Goal: Task Accomplishment & Management: Manage account settings

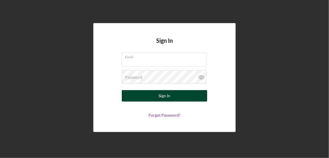
type input "[EMAIL_ADDRESS][DOMAIN_NAME]"
click at [178, 95] on button "Sign In" at bounding box center [164, 95] width 85 height 11
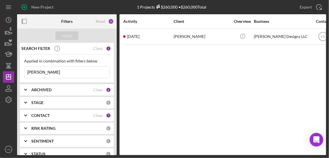
drag, startPoint x: 44, startPoint y: 71, endPoint x: 16, endPoint y: 71, distance: 27.9
click at [16, 71] on div "New Project 1 Projects $260,000 • $260,000 Total [PERSON_NAME] Export Icon/Expo…" at bounding box center [164, 77] width 323 height 155
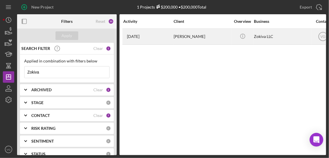
type input "Zokiva"
click at [183, 40] on div "[PERSON_NAME]" at bounding box center [202, 36] width 57 height 15
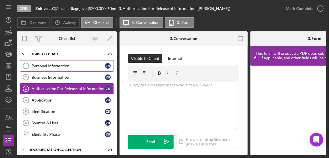
click at [63, 67] on div "Personal Information" at bounding box center [68, 65] width 73 height 5
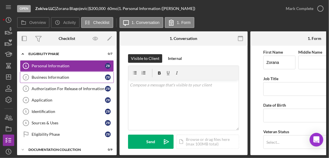
click at [61, 75] on div "Business Information" at bounding box center [68, 77] width 73 height 5
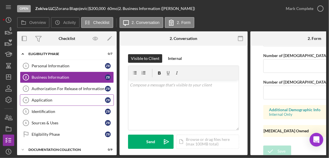
click at [50, 102] on link "Application 4 Application Z B" at bounding box center [67, 99] width 94 height 11
